Goal: Task Accomplishment & Management: Use online tool/utility

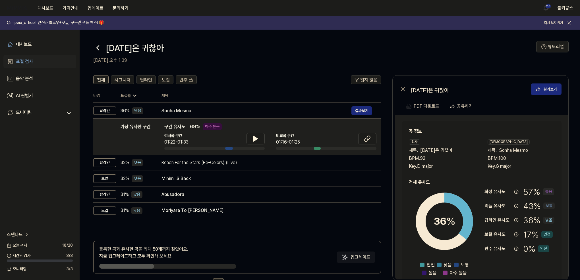
click at [98, 46] on icon at bounding box center [97, 47] width 9 height 9
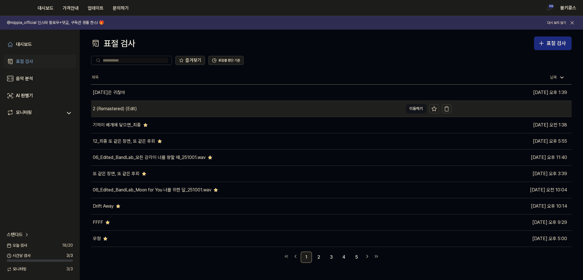
click at [447, 110] on icon "button" at bounding box center [447, 109] width 6 height 6
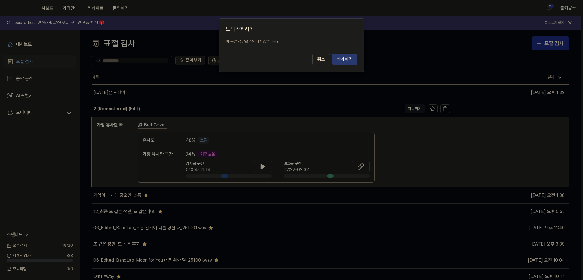
click at [345, 56] on button "삭제하기" at bounding box center [344, 58] width 25 height 11
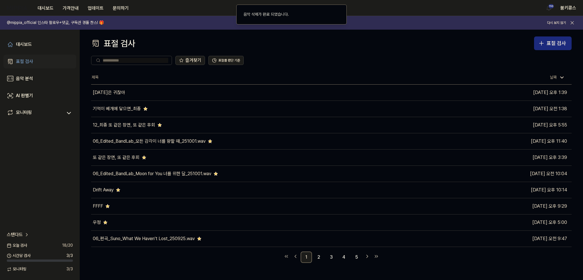
click at [414, 14] on div "대시보드 가격안내 업데이트 문의하기 110 붐키콩스" at bounding box center [291, 8] width 569 height 16
click at [558, 42] on div "표절 검사" at bounding box center [555, 43] width 19 height 8
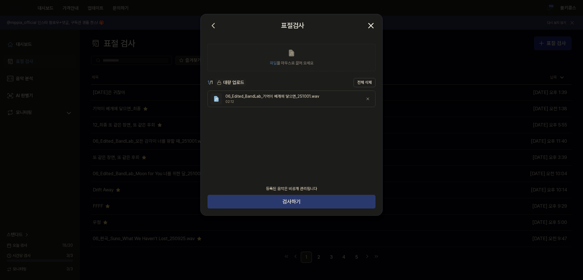
click at [289, 203] on button "검사하기" at bounding box center [291, 202] width 168 height 14
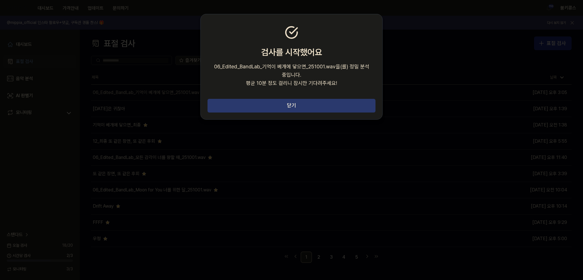
click at [331, 102] on button "닫기" at bounding box center [291, 106] width 168 height 14
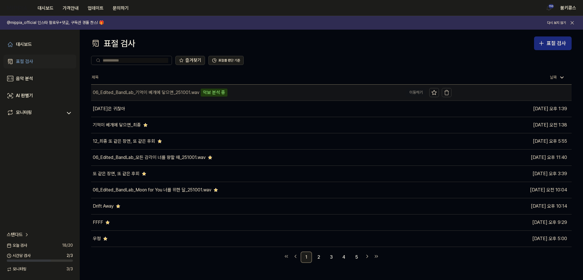
click at [138, 94] on div "06_Edited_BandLab_기억이 베개에 닿으면_251001.wav" at bounding box center [146, 92] width 106 height 7
click at [447, 93] on icon "button" at bounding box center [447, 93] width 6 height 6
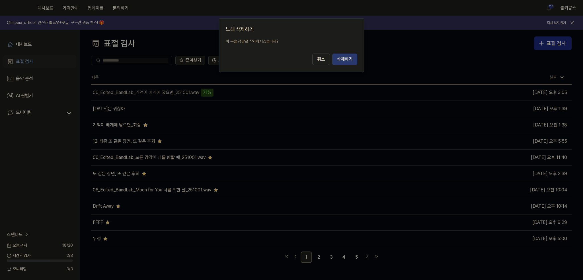
click at [346, 56] on button "삭제하기" at bounding box center [344, 58] width 25 height 11
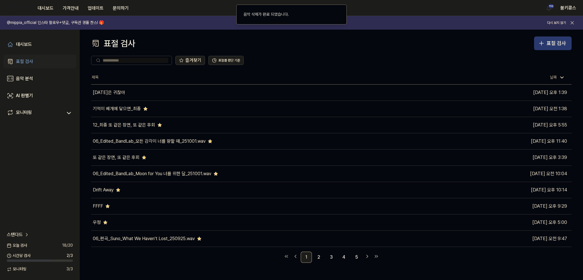
click at [548, 45] on div "표절 검사" at bounding box center [555, 43] width 19 height 8
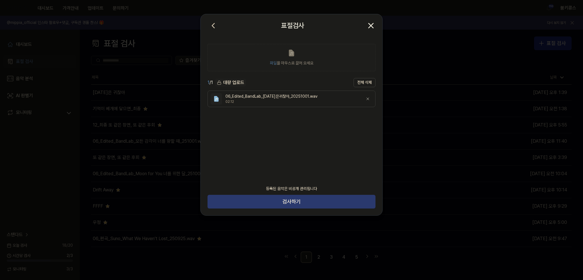
click at [308, 202] on button "검사하기" at bounding box center [291, 202] width 168 height 14
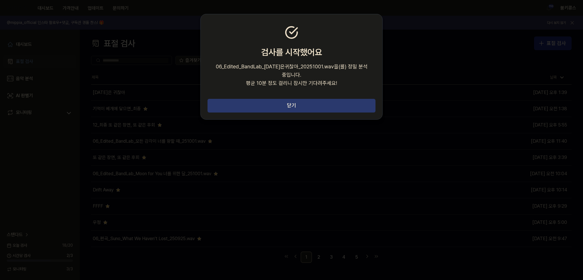
click at [329, 99] on button "닫기" at bounding box center [291, 106] width 168 height 14
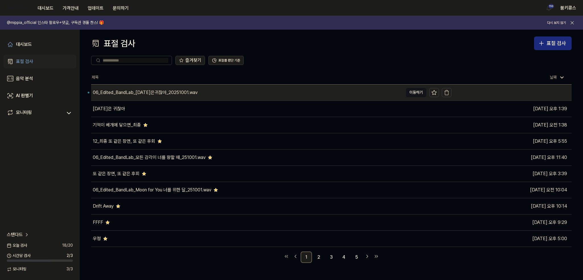
click at [259, 94] on div "06_Edited_BandLab_[DATE]은귀찮아_20251001.wav" at bounding box center [247, 92] width 312 height 16
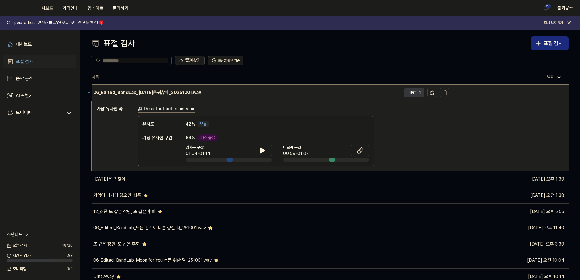
click at [414, 96] on button "이동하기" at bounding box center [414, 92] width 20 height 9
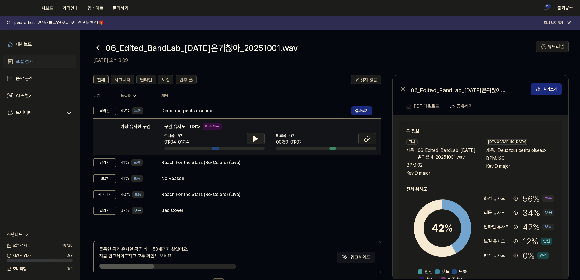
click at [251, 140] on button at bounding box center [256, 138] width 18 height 11
click at [258, 137] on icon at bounding box center [255, 138] width 7 height 7
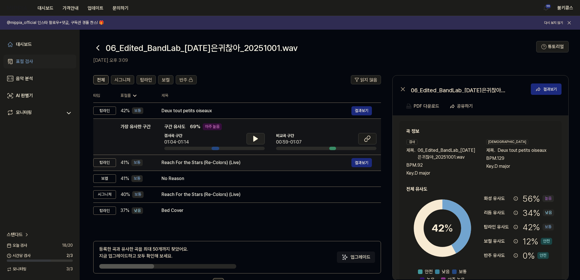
click at [242, 157] on td "Reach For the Stars (Re-Colors) (Live) 결과보기" at bounding box center [266, 162] width 229 height 16
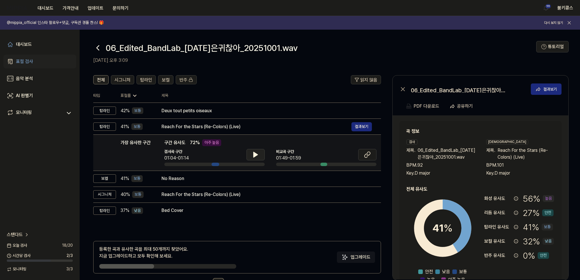
click at [254, 156] on icon at bounding box center [256, 154] width 4 height 5
click at [254, 156] on icon at bounding box center [254, 154] width 1 height 5
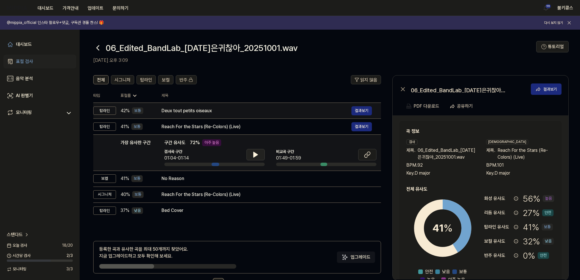
click at [248, 108] on div "Deux tout petits oiseaux" at bounding box center [257, 110] width 190 height 7
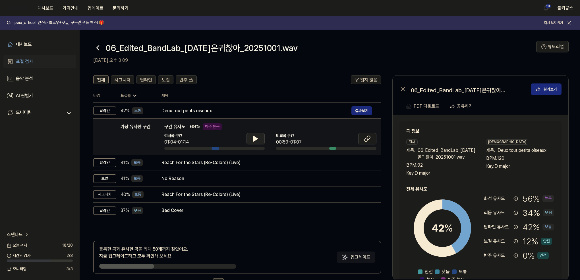
click at [254, 139] on icon at bounding box center [256, 138] width 4 height 5
click at [254, 139] on icon at bounding box center [254, 138] width 1 height 5
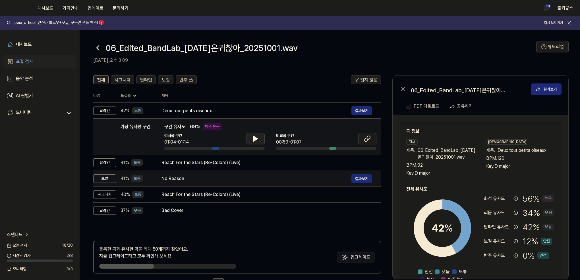
click at [241, 177] on div "No Reason" at bounding box center [257, 178] width 190 height 7
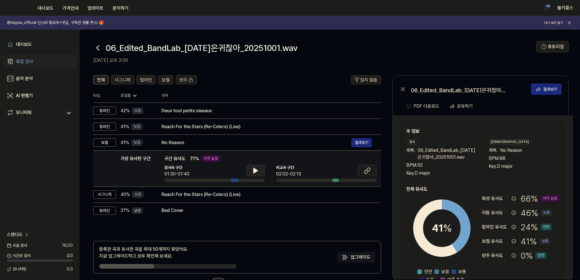
click at [259, 170] on button at bounding box center [256, 170] width 18 height 11
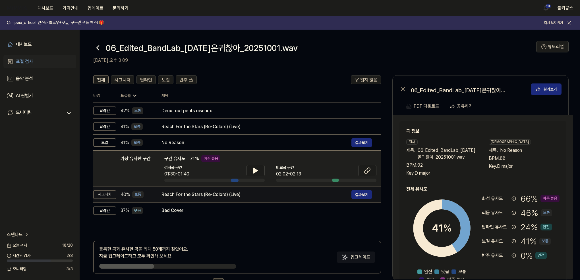
click at [251, 193] on div "Reach For the Stars (Re-Colors) (Live)" at bounding box center [257, 194] width 190 height 7
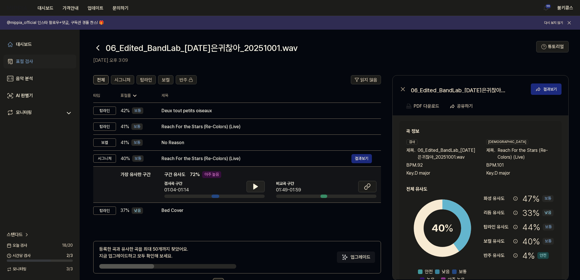
click at [255, 183] on icon at bounding box center [255, 186] width 7 height 7
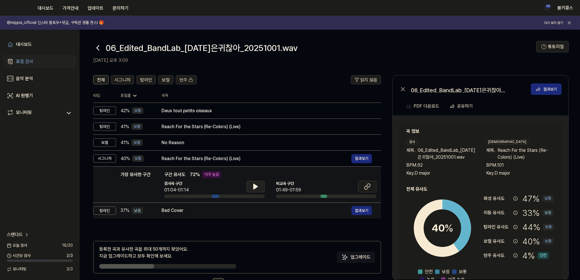
click at [235, 209] on div "Bed Cover" at bounding box center [257, 210] width 190 height 7
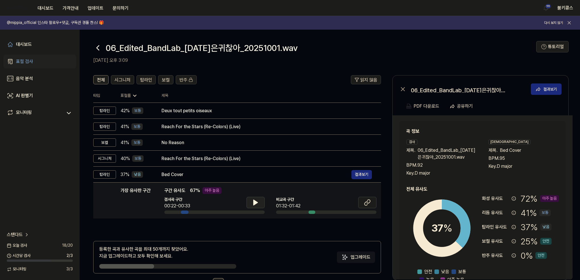
click at [257, 198] on button at bounding box center [256, 202] width 18 height 11
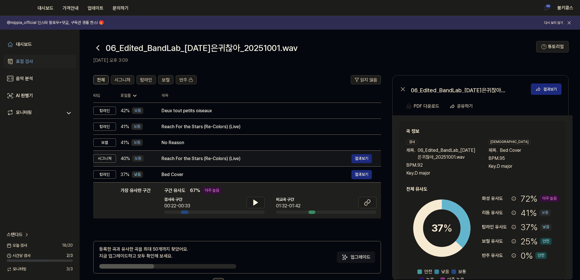
click at [317, 156] on div "Reach For the Stars (Re-Colors) (Live)" at bounding box center [257, 158] width 190 height 7
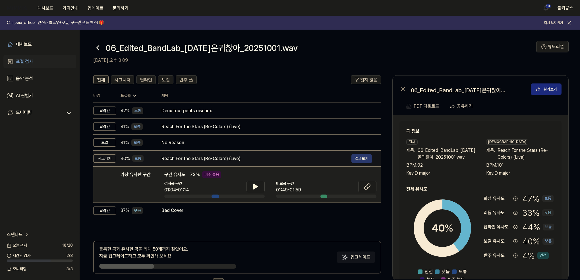
click at [356, 158] on button "결과보기" at bounding box center [362, 158] width 20 height 9
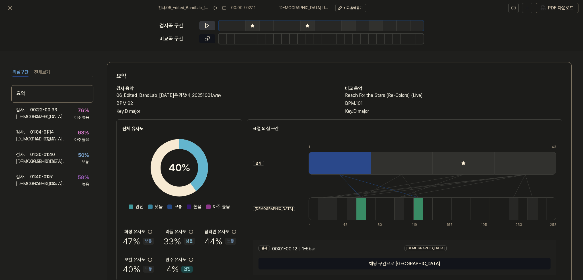
click at [204, 25] on icon at bounding box center [207, 26] width 6 height 6
click at [54, 115] on div "[DEMOGRAPHIC_DATA] . 00:52 - 01:01" at bounding box center [36, 116] width 41 height 7
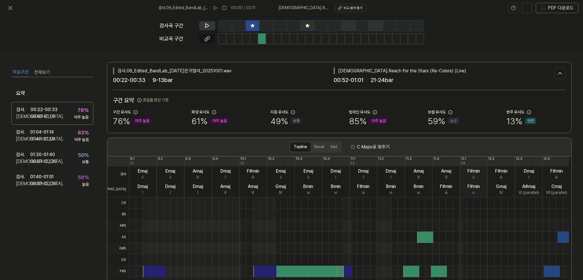
click at [205, 29] on button at bounding box center [207, 25] width 16 height 9
click at [207, 40] on icon at bounding box center [206, 39] width 3 height 3
click at [46, 135] on div "01:04 - 01:14" at bounding box center [42, 132] width 24 height 7
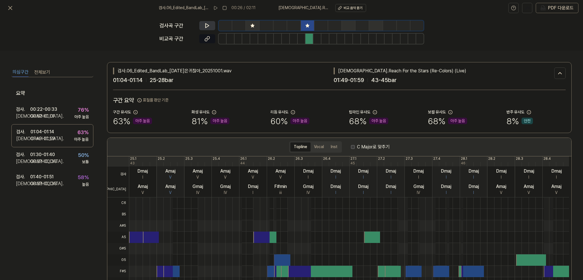
click at [207, 24] on icon at bounding box center [207, 26] width 6 height 6
click at [208, 23] on icon at bounding box center [207, 26] width 6 height 6
click at [206, 37] on icon at bounding box center [207, 39] width 6 height 6
click at [10, 4] on button at bounding box center [10, 7] width 11 height 11
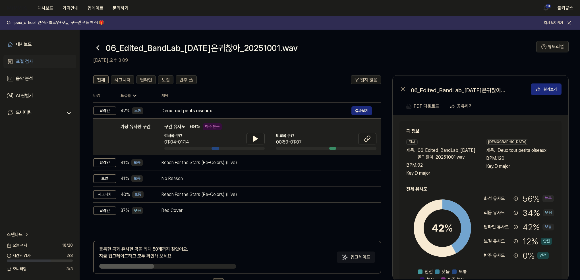
click at [98, 45] on icon at bounding box center [97, 47] width 9 height 9
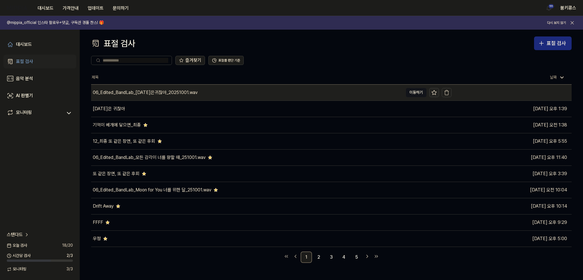
click at [434, 92] on icon at bounding box center [434, 93] width 6 height 6
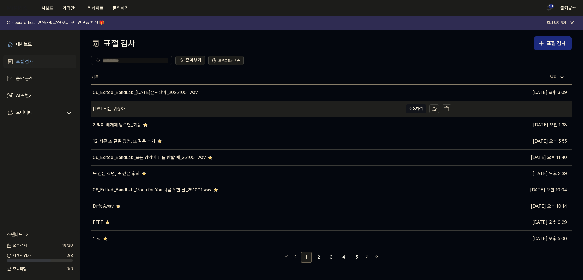
click at [344, 115] on div "[DATE]은 귀찮아" at bounding box center [247, 109] width 312 height 16
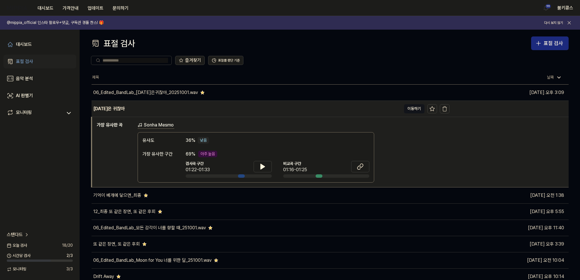
click at [344, 115] on div "[DATE]은 귀찮아" at bounding box center [247, 109] width 310 height 16
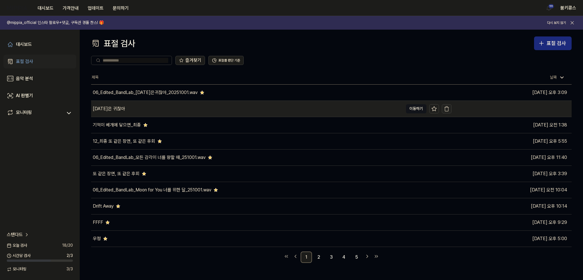
click at [448, 107] on icon "button" at bounding box center [447, 109] width 6 height 6
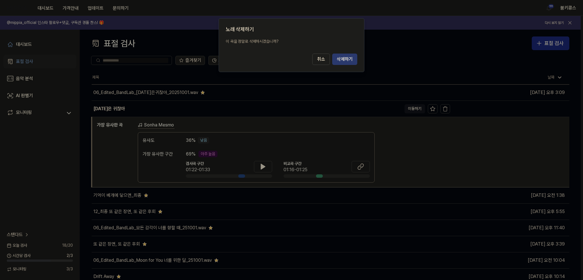
click at [346, 60] on button "삭제하기" at bounding box center [344, 58] width 25 height 11
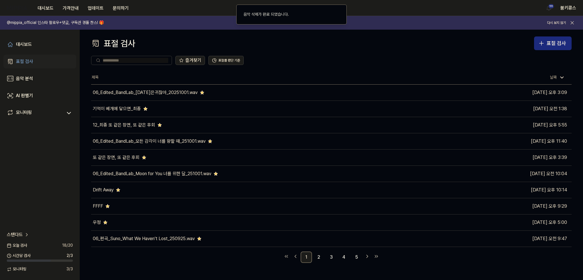
click at [203, 38] on div "표절 검사 표절 검사" at bounding box center [331, 43] width 480 height 14
click at [540, 40] on icon "button" at bounding box center [541, 43] width 7 height 7
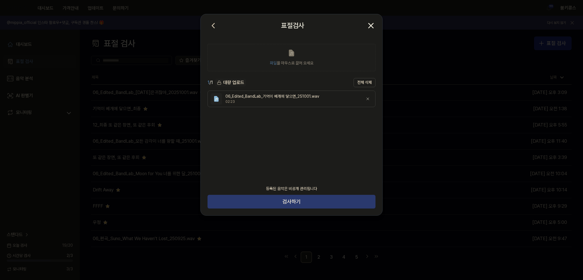
click at [307, 201] on button "검사하기" at bounding box center [291, 202] width 168 height 14
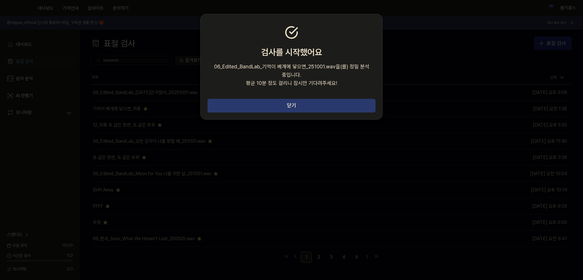
click at [269, 109] on button "닫기" at bounding box center [291, 106] width 168 height 14
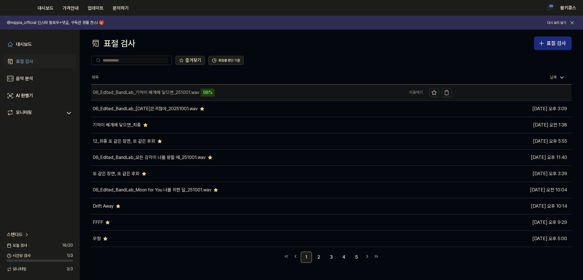
click at [277, 88] on div "06_Edited_BandLab_기억이 베개에 닿으면_251001.wav 98%" at bounding box center [247, 92] width 312 height 16
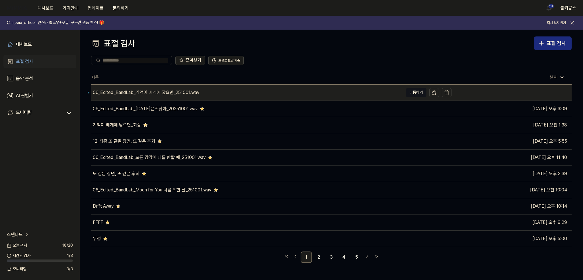
click at [245, 95] on div "06_Edited_BandLab_기억이 베개에 닿으면_251001.wav" at bounding box center [247, 92] width 312 height 16
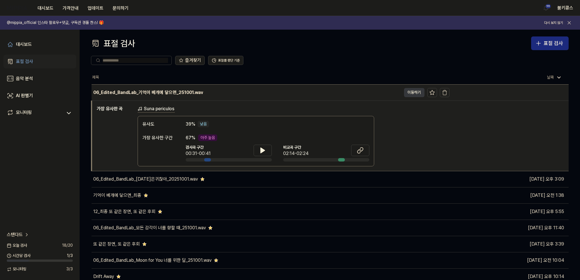
click at [418, 92] on button "이동하기" at bounding box center [414, 92] width 20 height 9
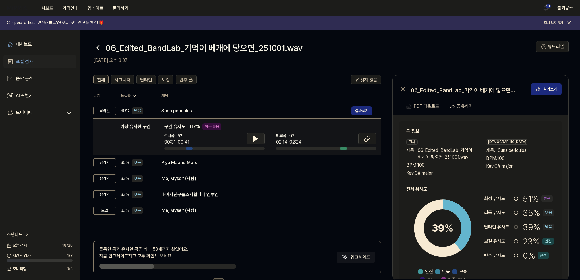
click at [262, 137] on button at bounding box center [256, 138] width 18 height 11
click at [367, 135] on icon at bounding box center [367, 138] width 7 height 7
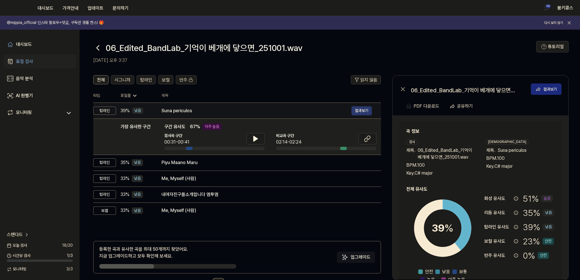
click at [360, 109] on button "결과보기" at bounding box center [362, 110] width 20 height 9
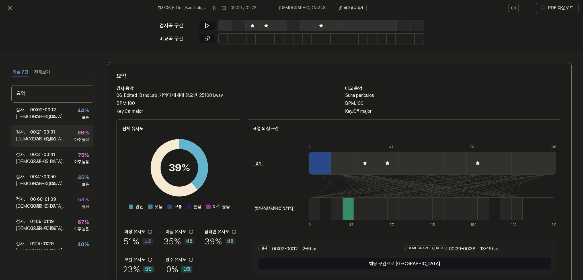
click at [74, 130] on div "69 % 아주 높음" at bounding box center [81, 136] width 15 height 14
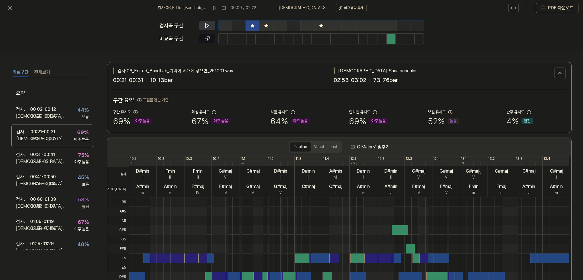
click at [207, 23] on icon at bounding box center [207, 26] width 6 height 6
click at [207, 24] on icon at bounding box center [207, 26] width 6 height 6
click at [210, 40] on button at bounding box center [207, 38] width 16 height 9
click at [9, 4] on button at bounding box center [10, 7] width 11 height 11
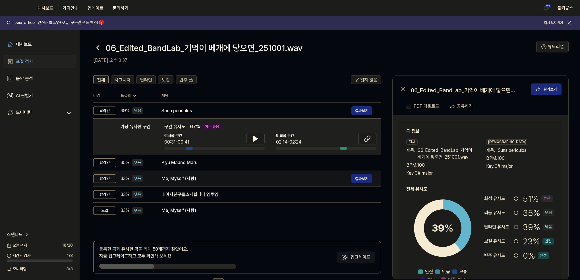
click at [213, 176] on div "Me, Myself (사람)" at bounding box center [257, 178] width 190 height 7
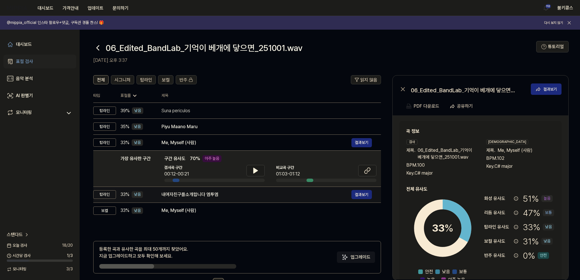
click at [240, 193] on div "내여자친구를소개합니다 엠투엠" at bounding box center [257, 194] width 190 height 7
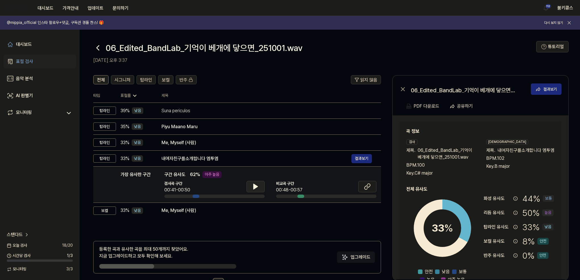
click at [254, 185] on icon at bounding box center [256, 186] width 4 height 5
click at [253, 185] on icon at bounding box center [255, 186] width 7 height 7
click at [368, 186] on icon at bounding box center [367, 186] width 7 height 7
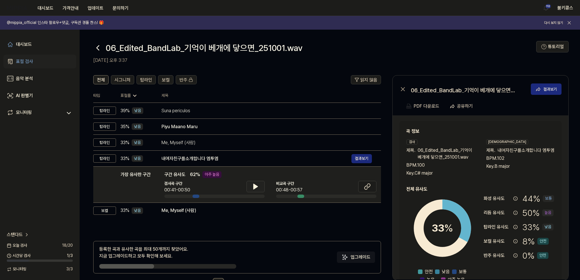
click at [258, 184] on icon at bounding box center [255, 186] width 7 height 7
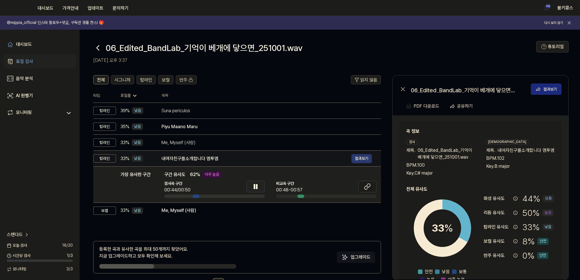
click at [362, 158] on button "결과보기" at bounding box center [362, 158] width 20 height 9
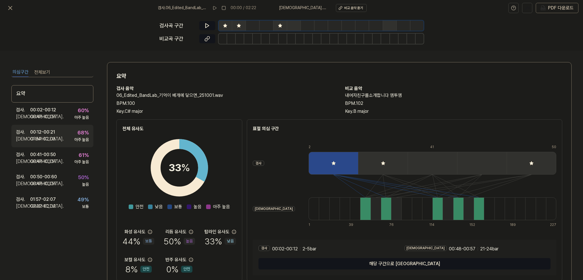
click at [59, 135] on div "검사 . 00:12 - 00:21 비교 . 01:54 - 02:03 68 % 아주 높음" at bounding box center [52, 136] width 82 height 22
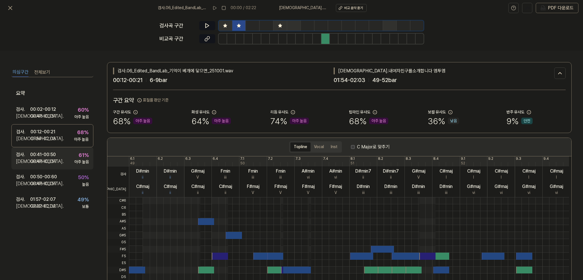
click at [57, 158] on div "검사 . 00:41 - 00:50 비교 . 00:48 - 00:57 61 % 아주 높음" at bounding box center [52, 158] width 82 height 22
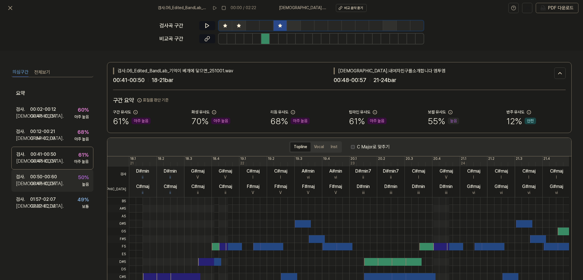
click at [61, 177] on div "검사 . 00:50 - 00:60 비교 . 00:48 - 00:57 50 % 높음" at bounding box center [52, 180] width 82 height 22
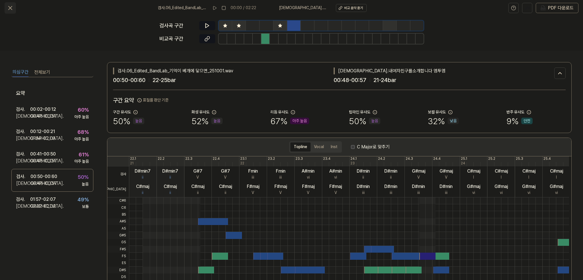
click at [11, 9] on icon at bounding box center [10, 8] width 7 height 7
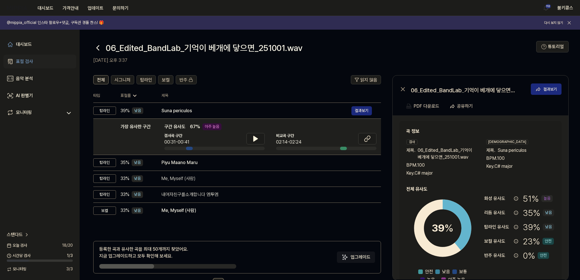
click at [45, 162] on div "대시보드 표절 검사 음악 분석 AI 판별기 모니터링 스탠다드 [DATE] 검사 18 / 20 시간당 검사 1 / 3 모니터링 3 / 3" at bounding box center [40, 155] width 80 height 250
click at [97, 48] on icon at bounding box center [98, 48] width 2 height 5
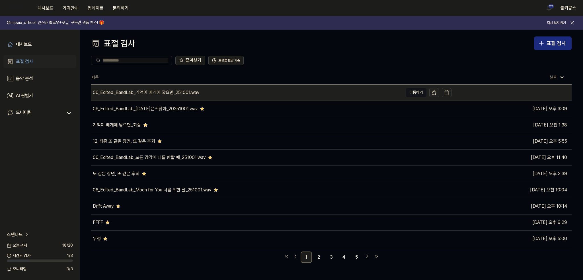
click at [434, 91] on icon at bounding box center [434, 92] width 5 height 5
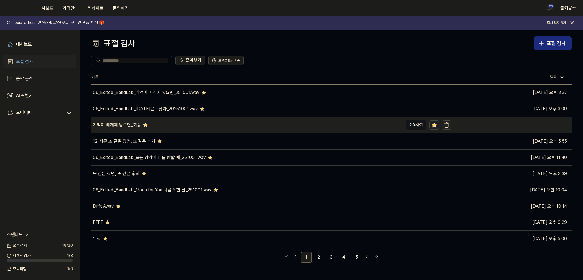
click at [445, 125] on icon "button" at bounding box center [447, 125] width 6 height 6
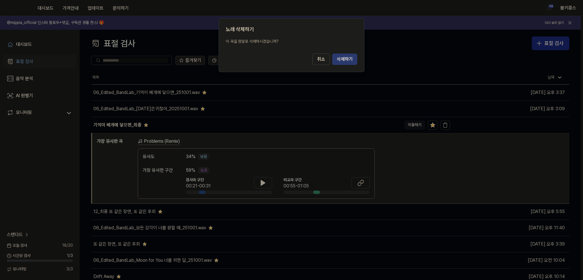
click at [354, 57] on button "삭제하기" at bounding box center [344, 58] width 25 height 11
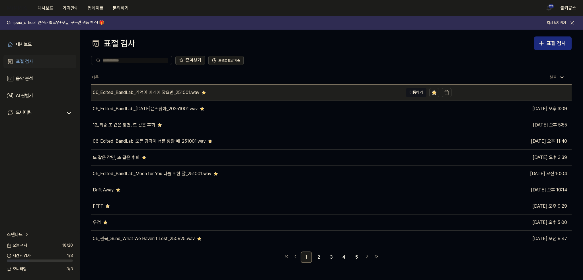
click at [291, 93] on div "06_Edited_BandLab_기억이 베개에 닿으면_251001.wav" at bounding box center [247, 92] width 312 height 16
